Goal: Transaction & Acquisition: Purchase product/service

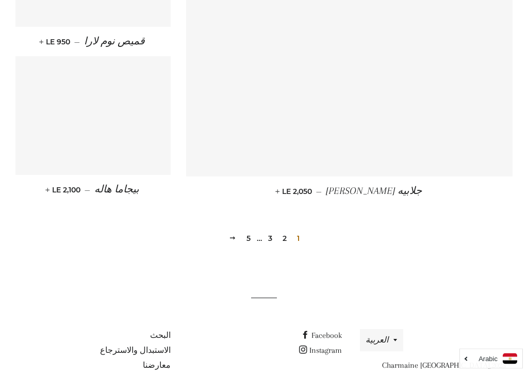
scroll to position [1457, 0]
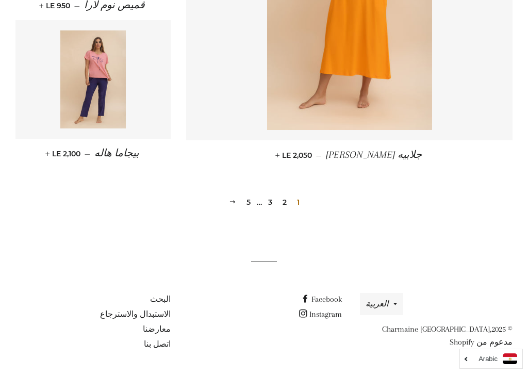
click at [289, 209] on link "2" at bounding box center [284, 201] width 12 height 15
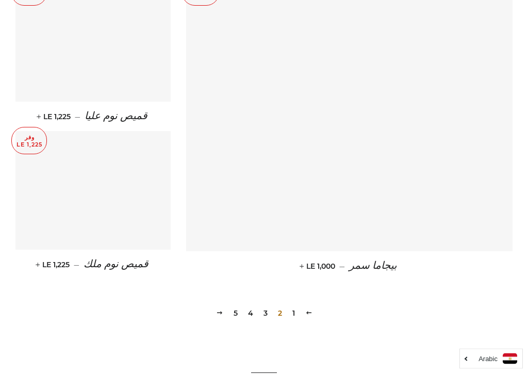
scroll to position [1345, 0]
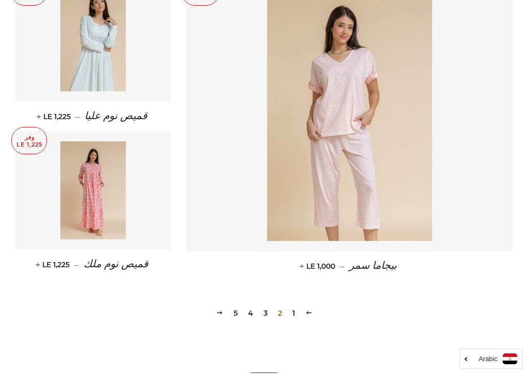
click at [267, 315] on link "3" at bounding box center [265, 312] width 12 height 15
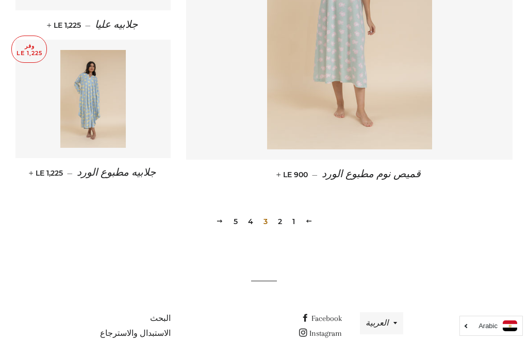
scroll to position [1436, 0]
click at [253, 224] on link "4" at bounding box center [250, 222] width 13 height 15
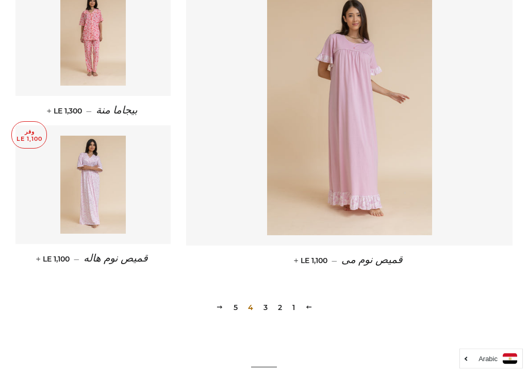
scroll to position [1352, 0]
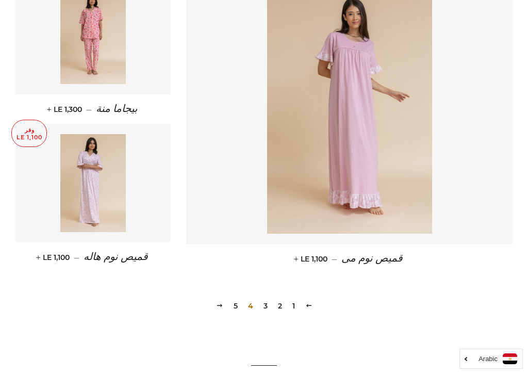
click at [237, 308] on link "5" at bounding box center [235, 305] width 12 height 15
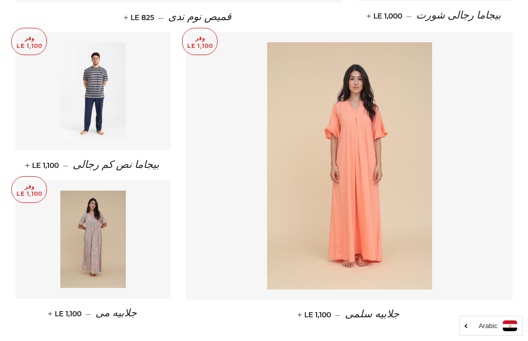
scroll to position [634, 0]
